Goal: Communication & Community: Answer question/provide support

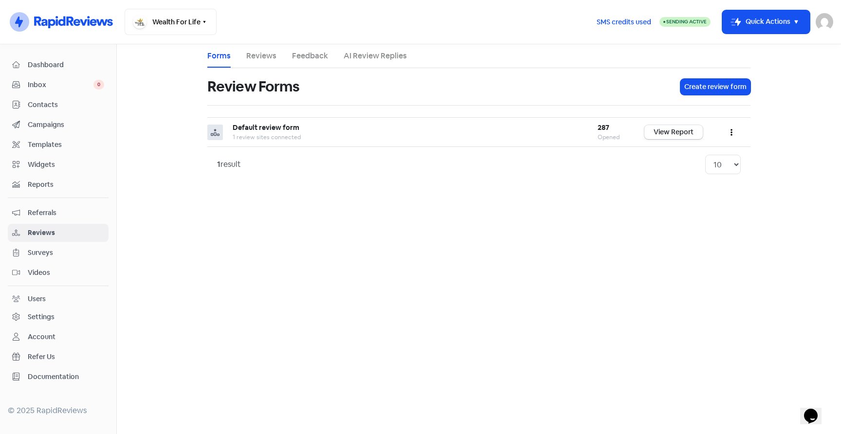
click at [44, 61] on span "Dashboard" at bounding box center [66, 65] width 76 height 10
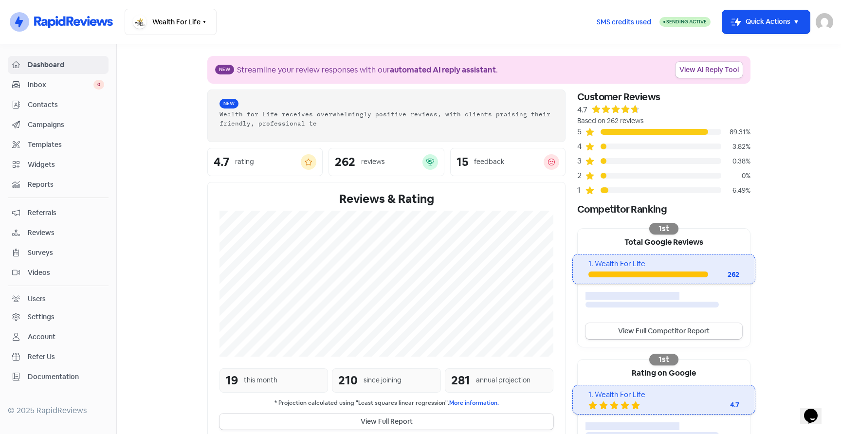
click at [46, 211] on span "Referrals" at bounding box center [66, 213] width 76 height 10
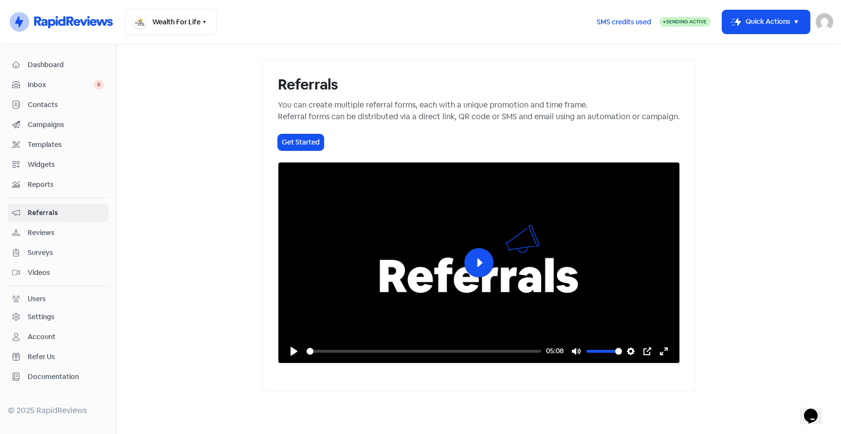
click at [49, 231] on span "Reviews" at bounding box center [66, 233] width 76 height 10
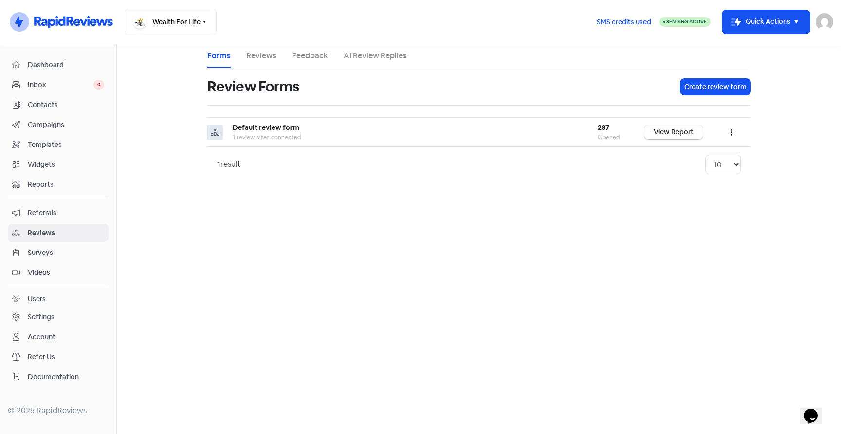
click at [265, 55] on link "Reviews" at bounding box center [261, 56] width 30 height 12
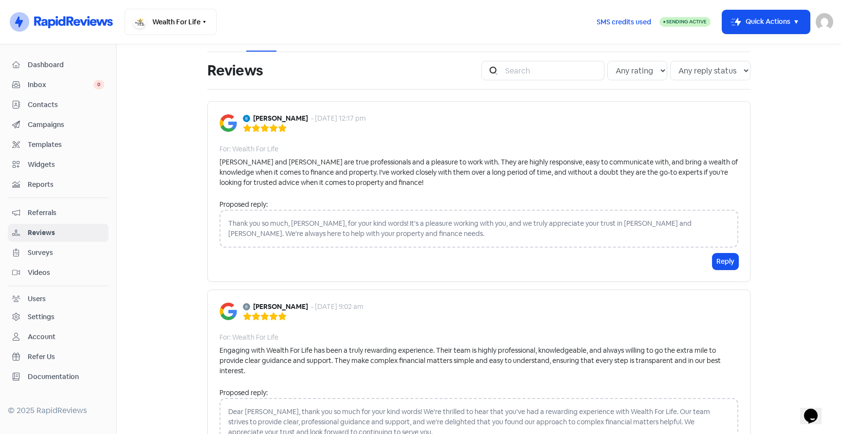
scroll to position [18, 0]
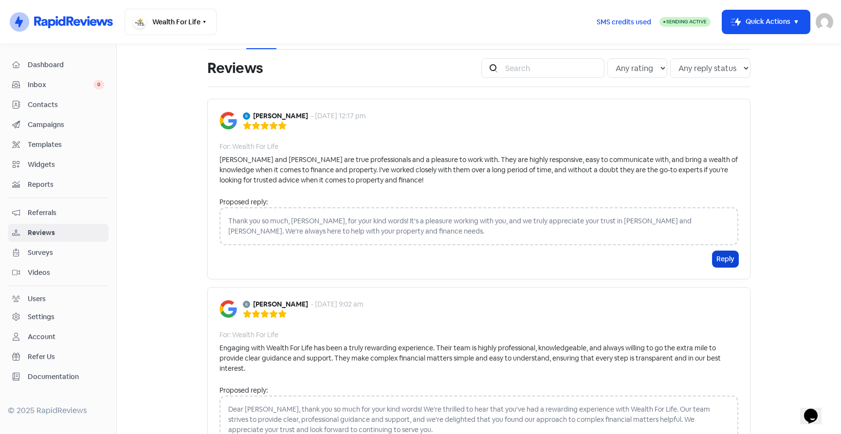
click at [720, 255] on button "Reply" at bounding box center [726, 259] width 26 height 16
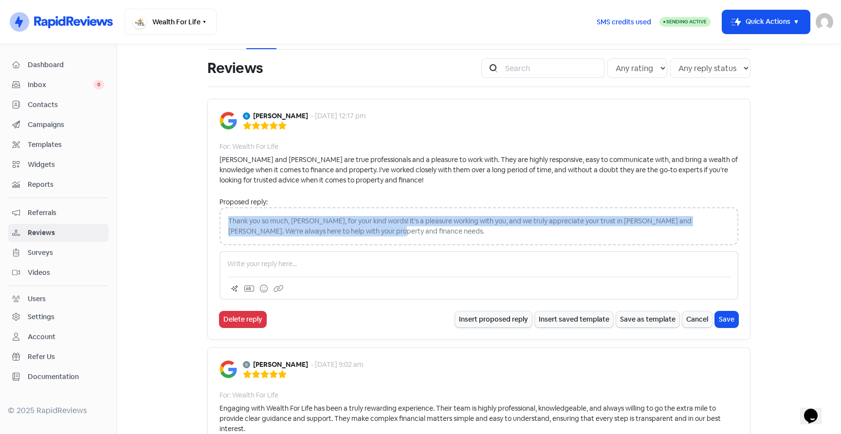
drag, startPoint x: 365, startPoint y: 230, endPoint x: 220, endPoint y: 214, distance: 146.5
click at [220, 214] on div "Thank you so much, [PERSON_NAME], for your kind words! It's a pleasure working …" at bounding box center [478, 226] width 519 height 38
click at [701, 325] on button "Cancel" at bounding box center [697, 319] width 30 height 16
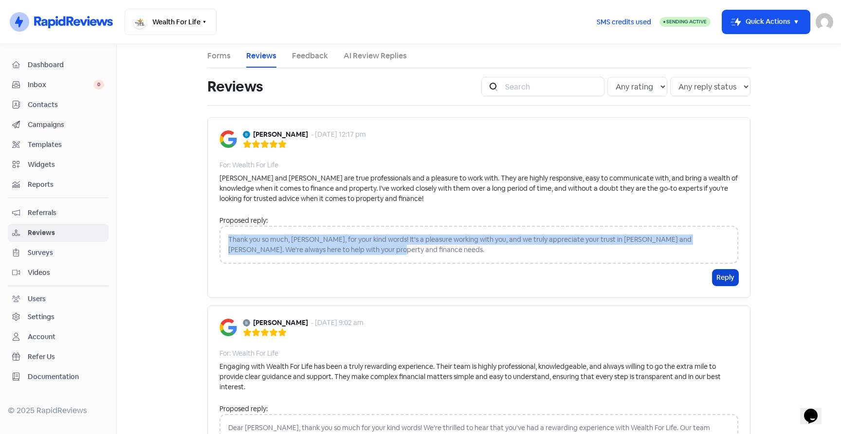
click at [726, 281] on button "Reply" at bounding box center [726, 278] width 26 height 16
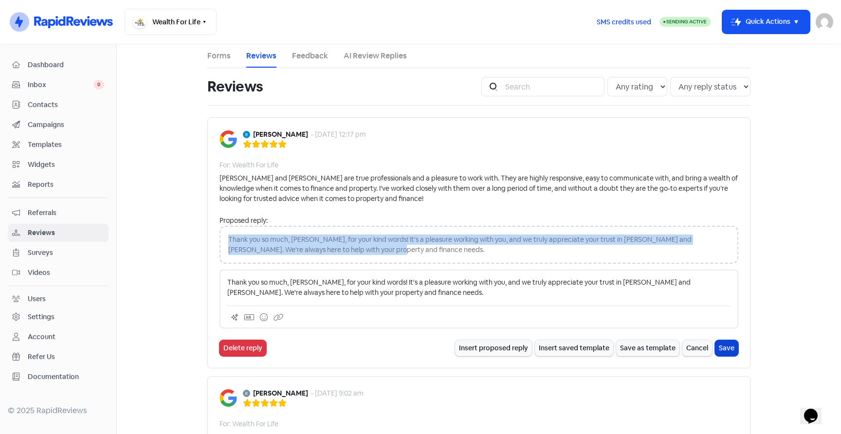
click at [732, 348] on button "Save" at bounding box center [726, 348] width 23 height 16
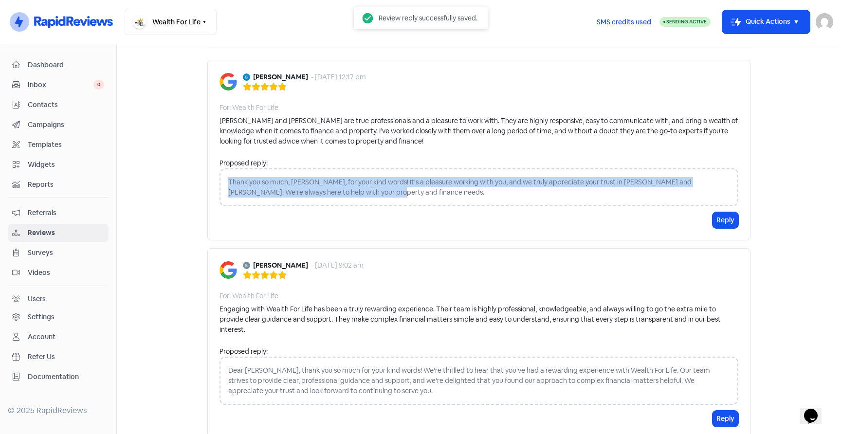
scroll to position [60, 0]
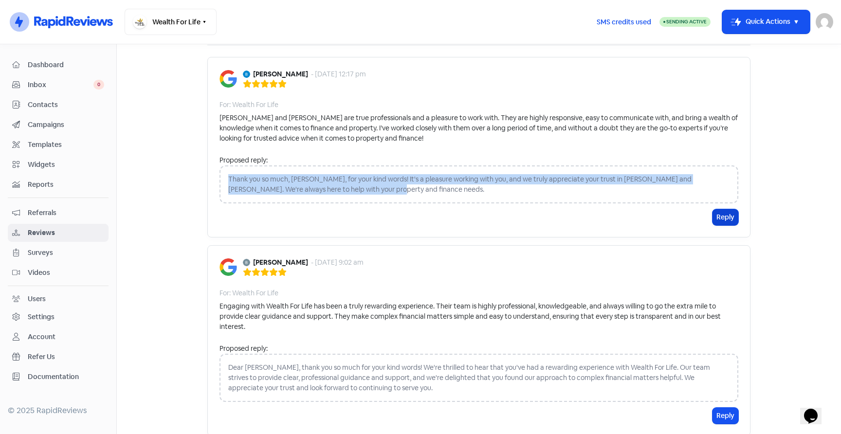
click at [727, 220] on button "Reply" at bounding box center [726, 217] width 26 height 16
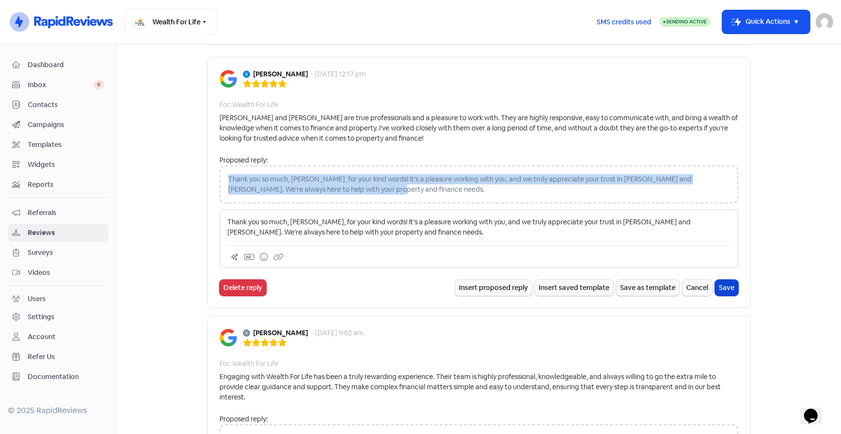
click at [725, 282] on button "Save" at bounding box center [726, 288] width 23 height 16
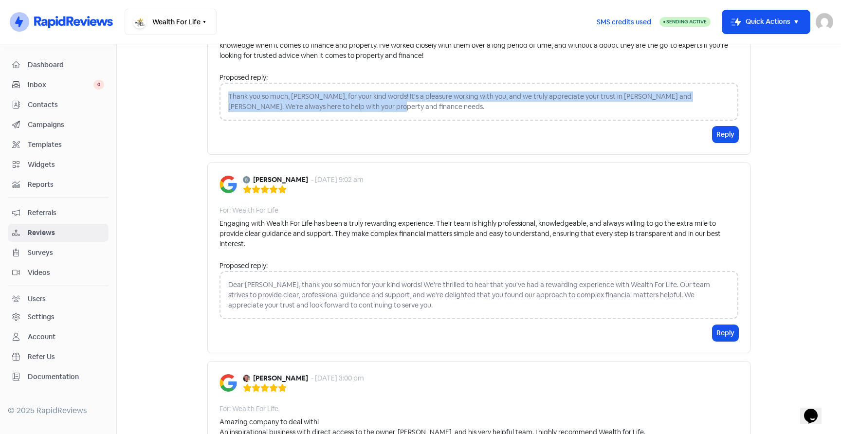
scroll to position [119, 0]
